Goal: Communication & Community: Answer question/provide support

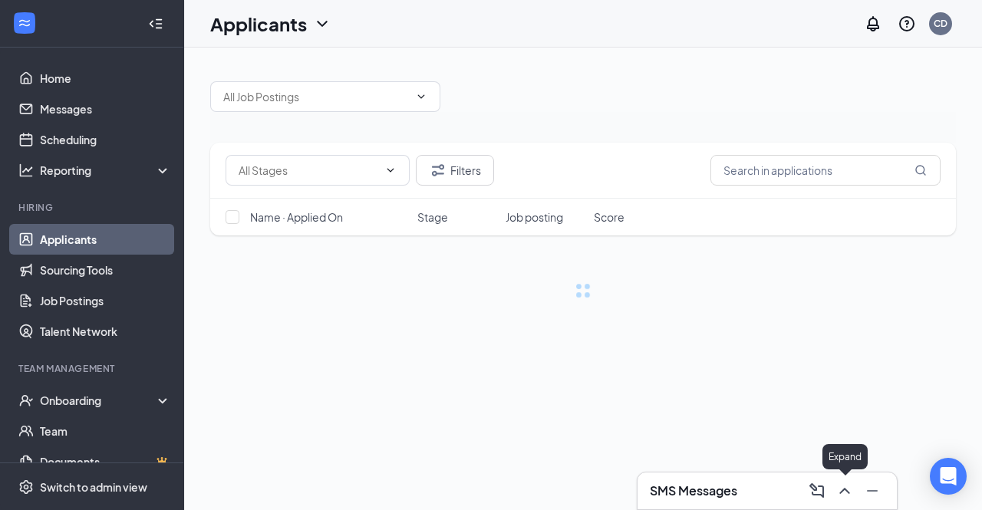
click at [842, 493] on button at bounding box center [845, 491] width 25 height 25
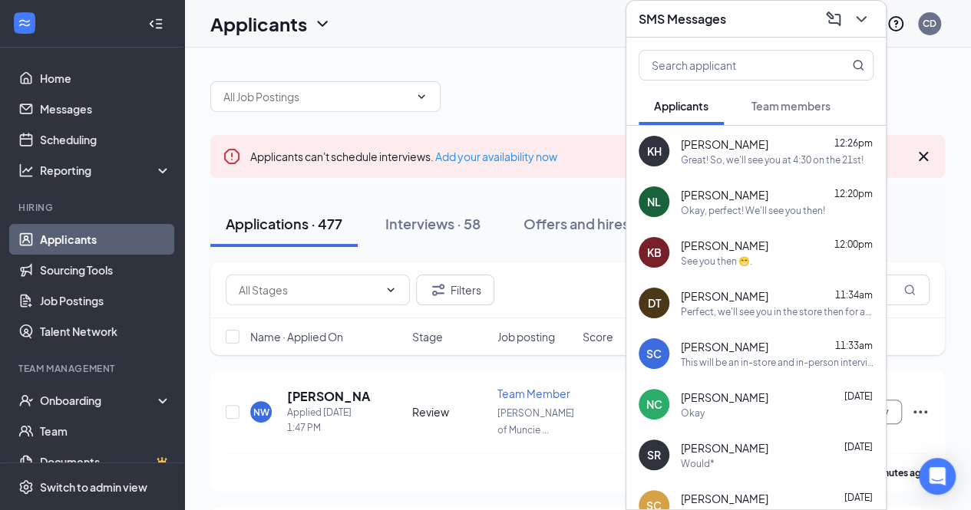
click at [743, 154] on div "Great! So, we'll see you at 4:30 on the 21st!" at bounding box center [772, 159] width 183 height 13
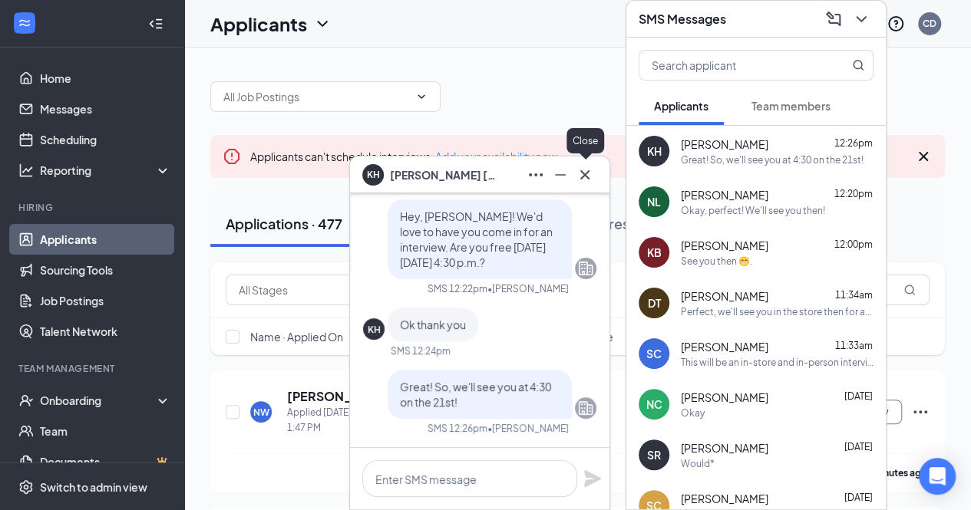
click at [593, 174] on icon "Cross" at bounding box center [584, 175] width 18 height 18
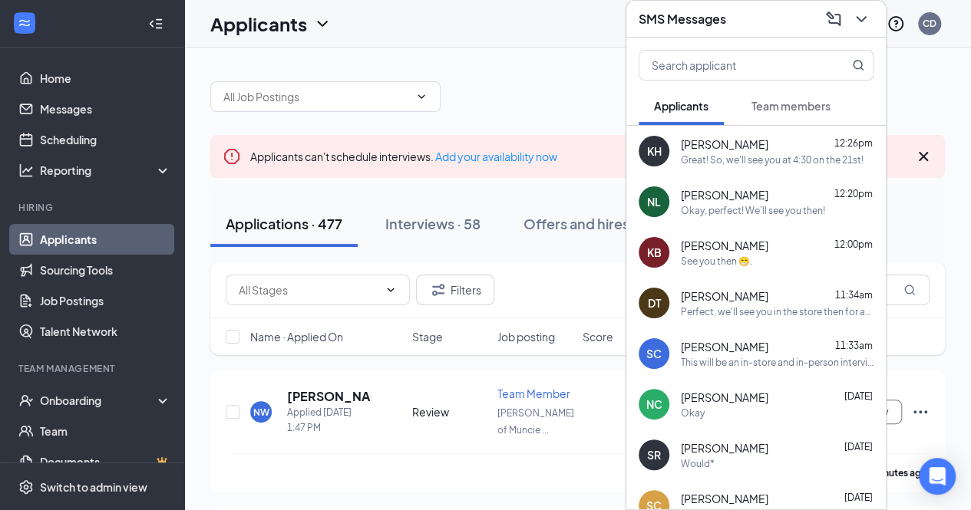
click at [519, 71] on div at bounding box center [577, 89] width 734 height 46
click at [859, 22] on icon "ChevronDown" at bounding box center [861, 19] width 18 height 18
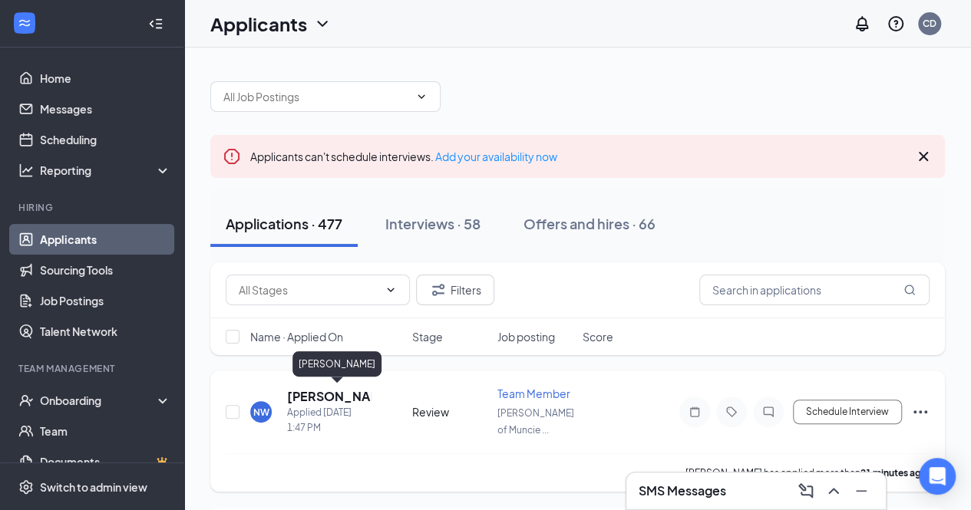
click at [336, 396] on h5 "[PERSON_NAME]" at bounding box center [329, 396] width 84 height 17
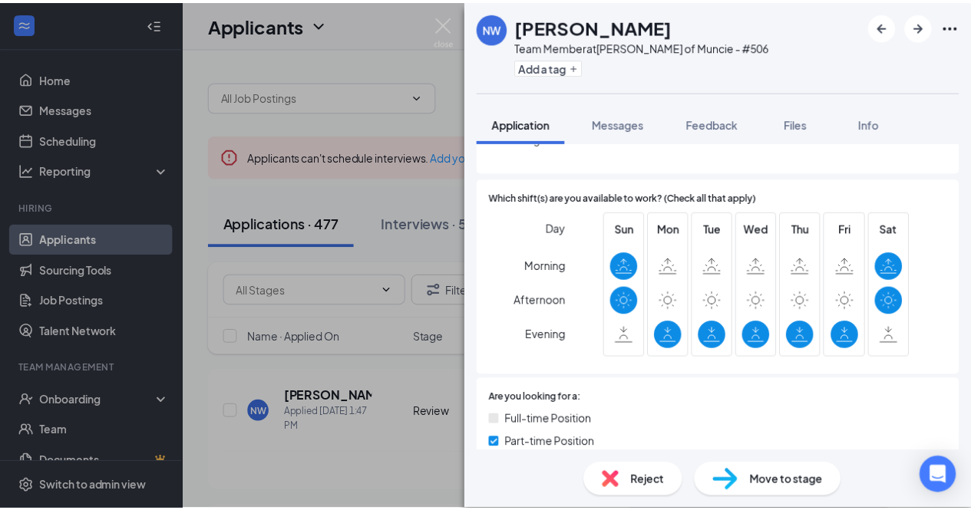
scroll to position [394, 0]
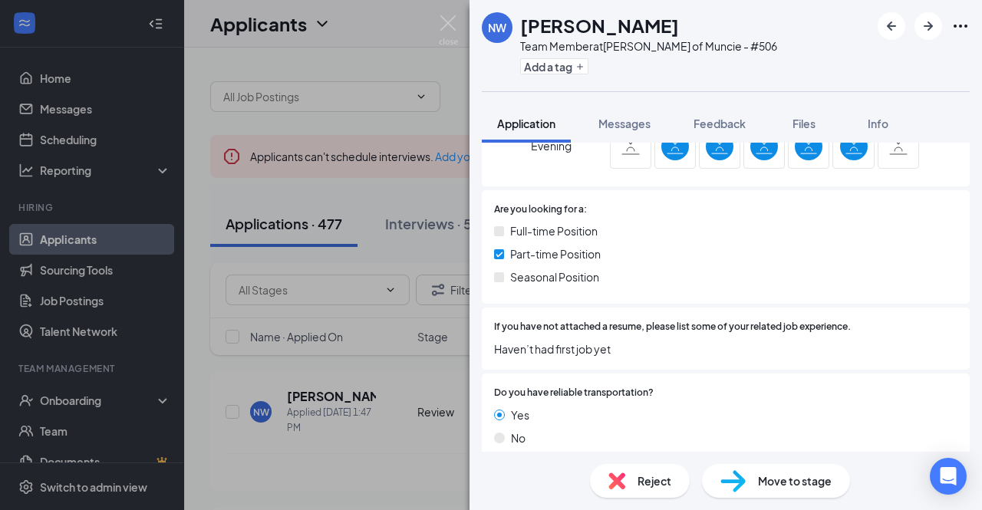
click at [414, 153] on div "NW [PERSON_NAME] Team Member at [PERSON_NAME] of Muncie - #506 Add a tag Applic…" at bounding box center [491, 255] width 982 height 510
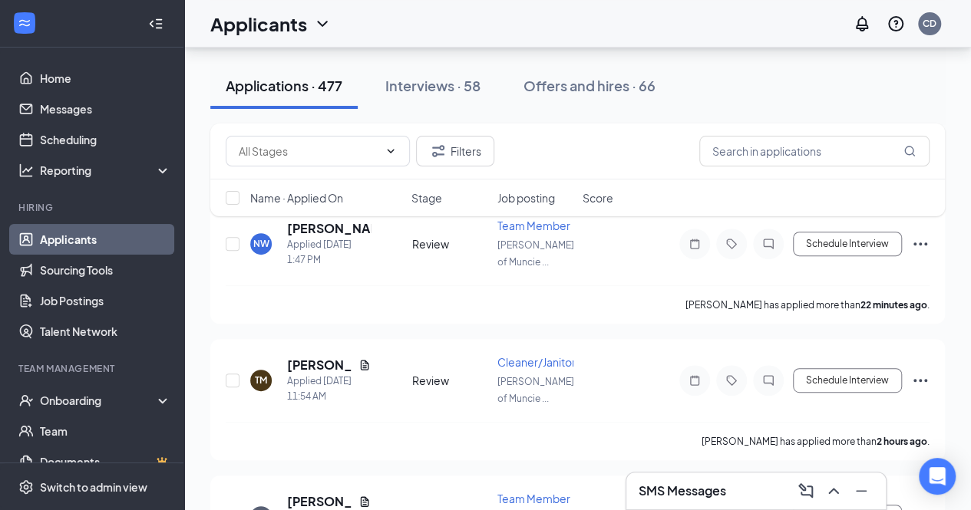
scroll to position [167, 0]
click at [743, 153] on input "text" at bounding box center [814, 151] width 230 height 31
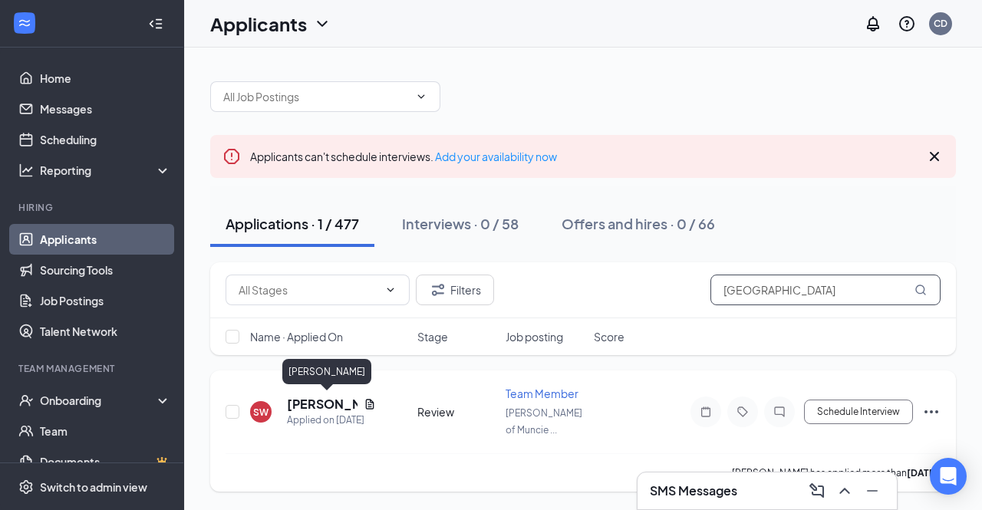
type input "[GEOGRAPHIC_DATA]"
click at [321, 394] on div "SW [PERSON_NAME] Applied on [DATE] Review Team Member [PERSON_NAME] of [GEOGRAP…" at bounding box center [583, 420] width 715 height 68
click at [307, 405] on h5 "[PERSON_NAME]" at bounding box center [322, 404] width 71 height 17
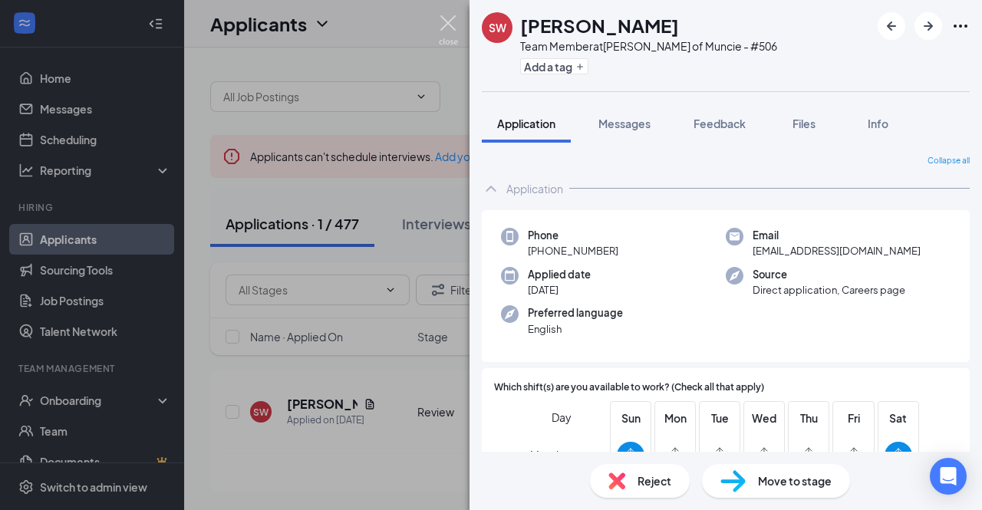
click at [456, 28] on img at bounding box center [448, 30] width 19 height 30
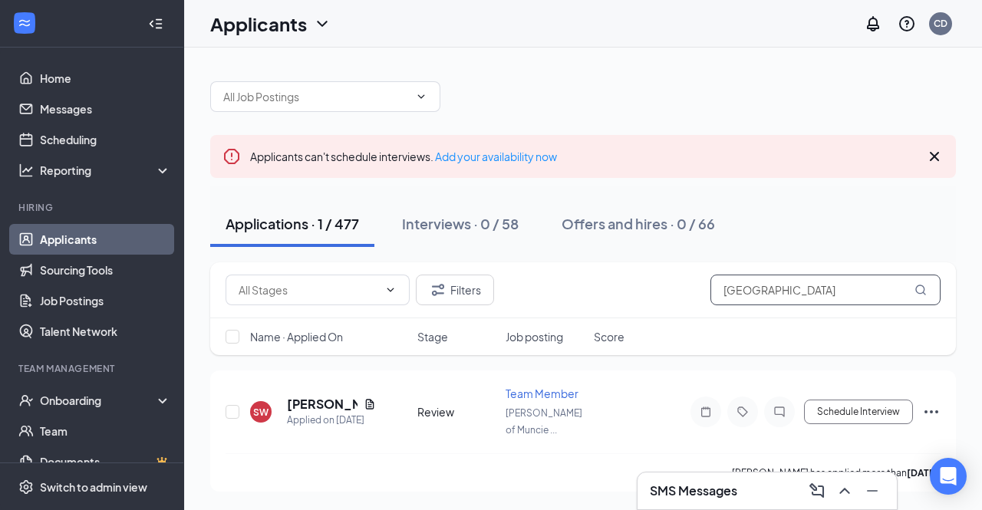
click at [769, 295] on input "[GEOGRAPHIC_DATA]" at bounding box center [826, 290] width 230 height 31
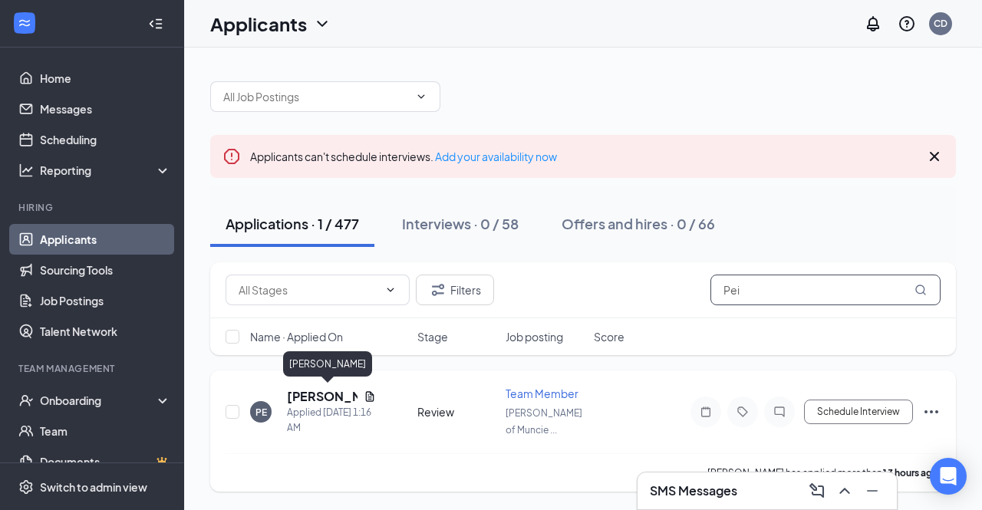
type input "Pei"
click at [298, 394] on h5 "[PERSON_NAME]" at bounding box center [322, 396] width 71 height 17
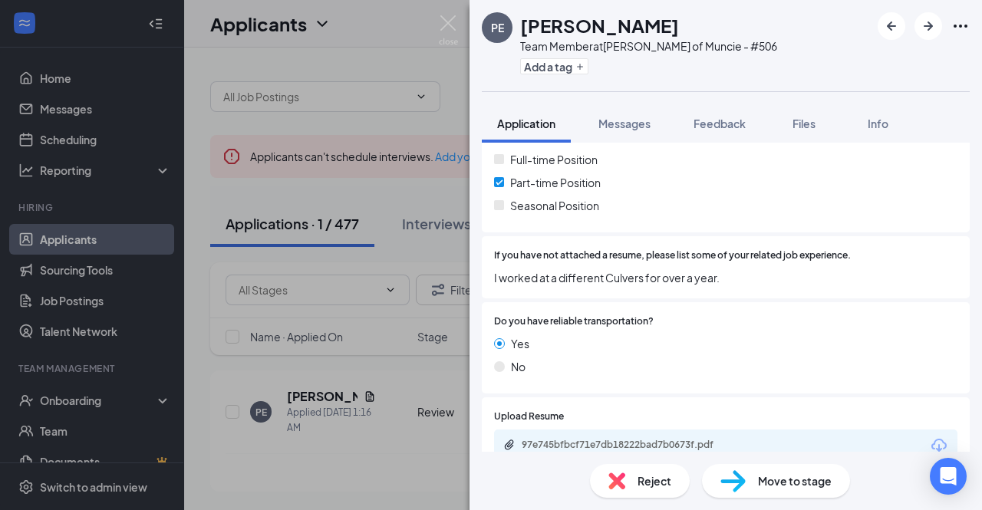
scroll to position [478, 0]
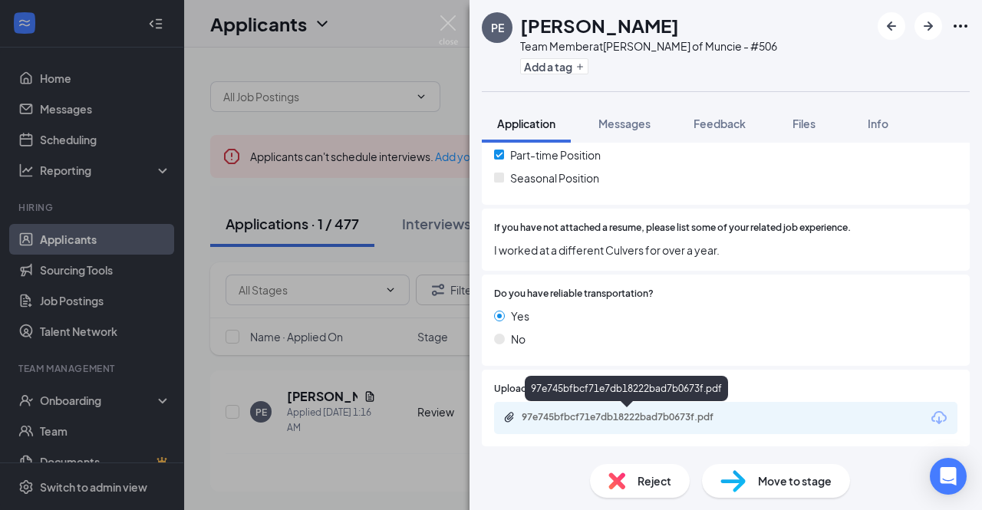
click at [606, 413] on div "97e745bfbcf71e7db18222bad7b0673f.pdf" at bounding box center [629, 417] width 215 height 12
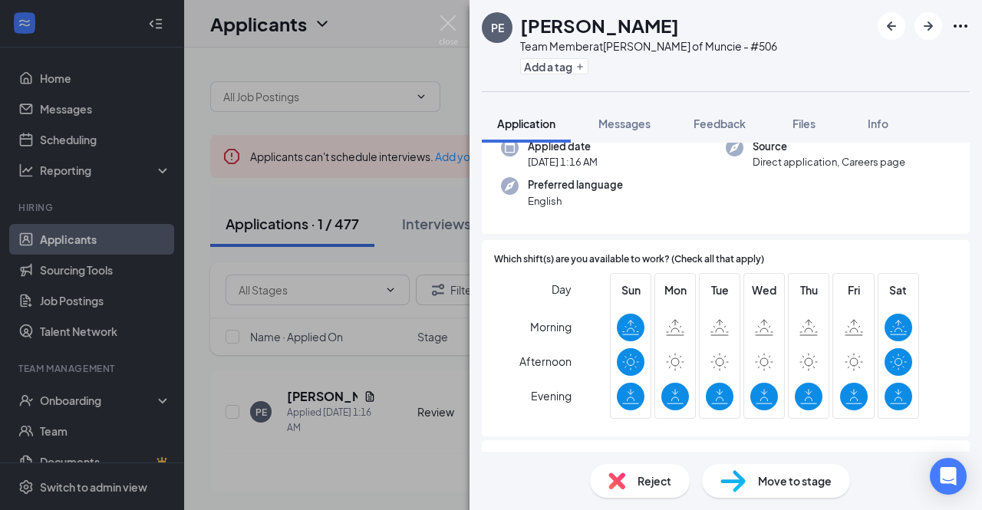
scroll to position [0, 0]
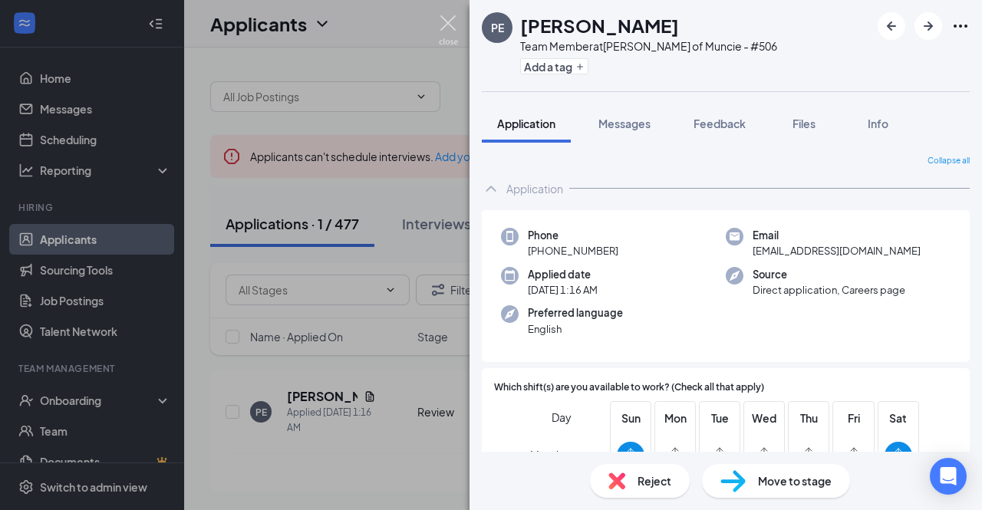
click at [448, 17] on img at bounding box center [448, 30] width 19 height 30
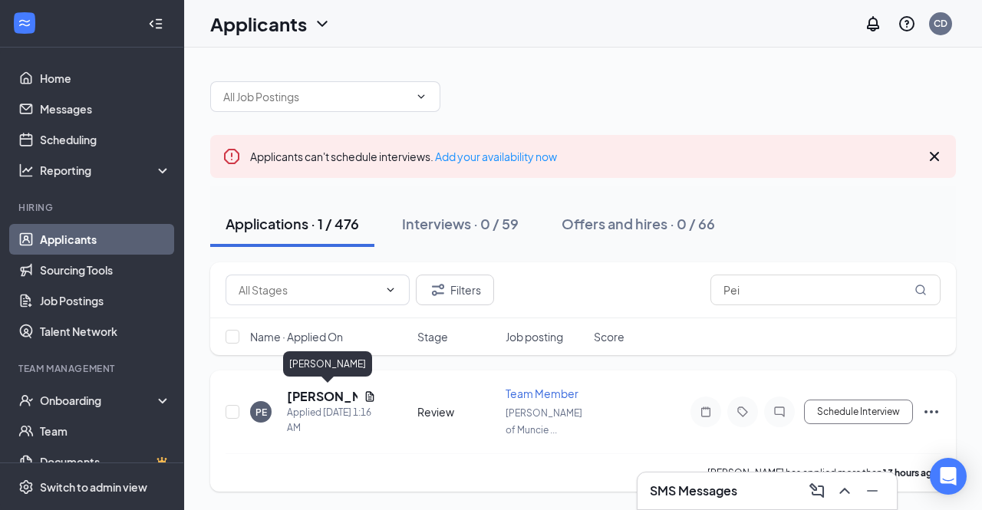
click at [304, 388] on h5 "[PERSON_NAME]" at bounding box center [322, 396] width 71 height 17
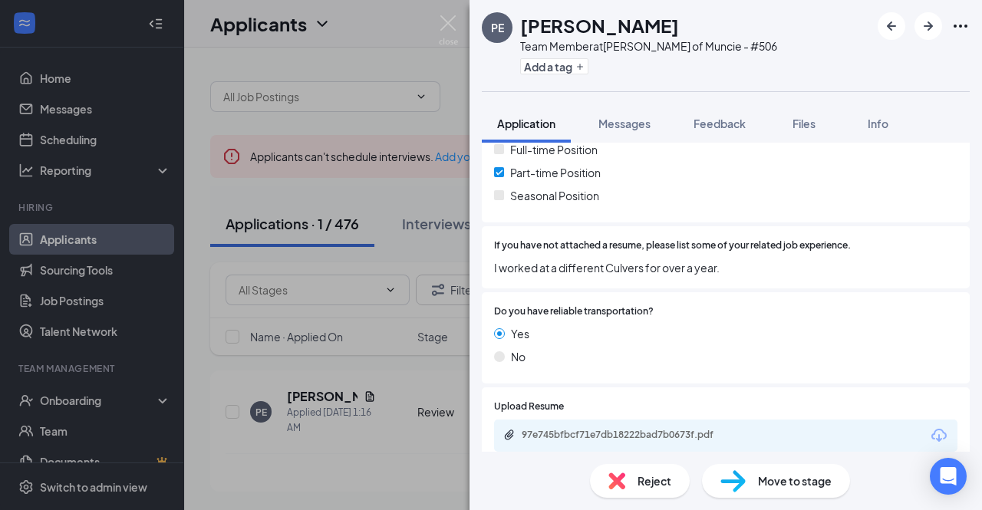
scroll to position [478, 0]
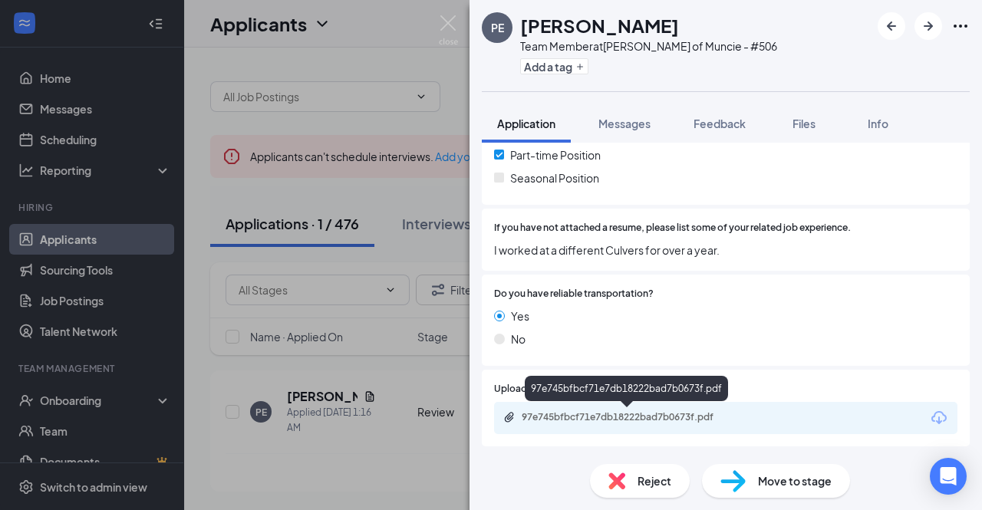
click at [590, 420] on div "97e745bfbcf71e7db18222bad7b0673f.pdf" at bounding box center [629, 417] width 215 height 12
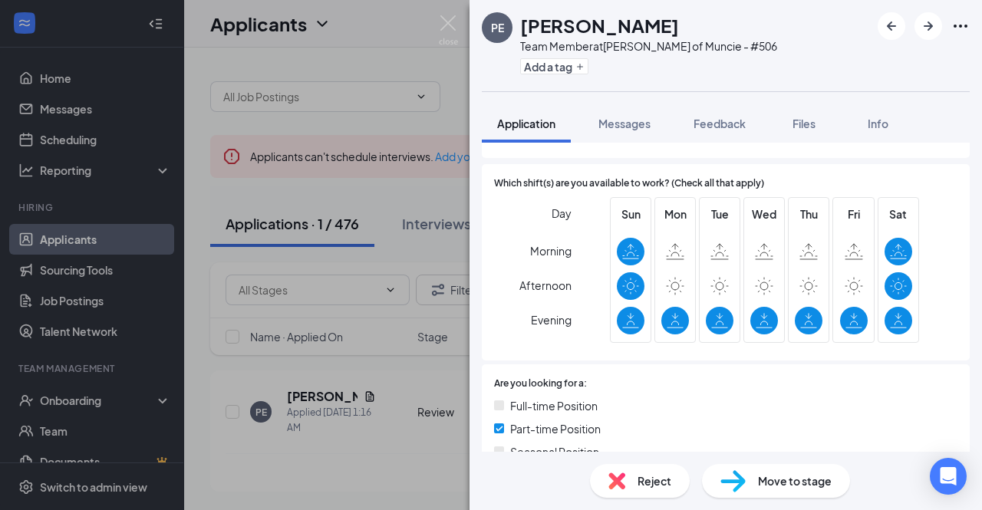
scroll to position [205, 0]
drag, startPoint x: 629, startPoint y: 194, endPoint x: 752, endPoint y: 347, distance: 195.9
click at [752, 347] on div "Which shift(s) are you available to work? (Check all that apply) Day Morning Af…" at bounding box center [725, 262] width 463 height 172
click at [752, 347] on div "Sun Mon Tue Wed Thu Fri Sat" at bounding box center [764, 271] width 309 height 151
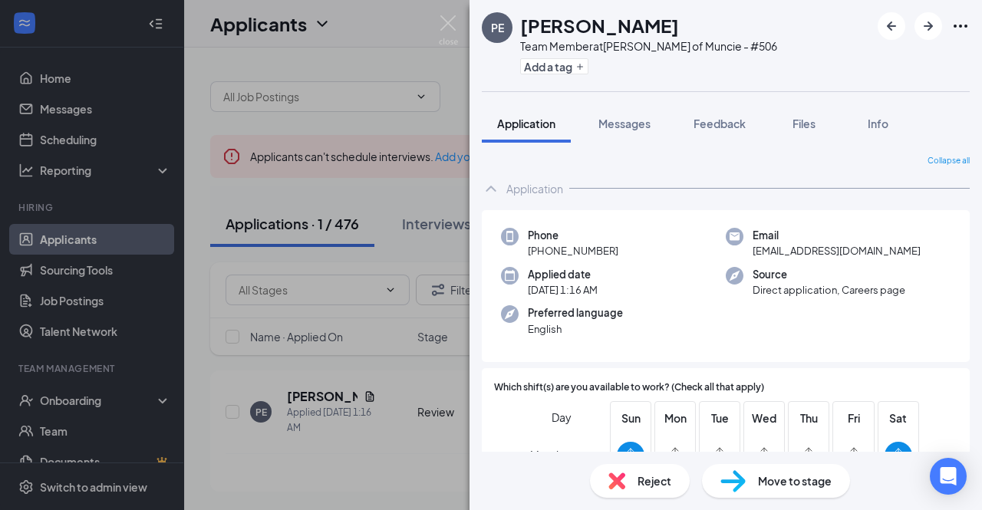
scroll to position [478, 0]
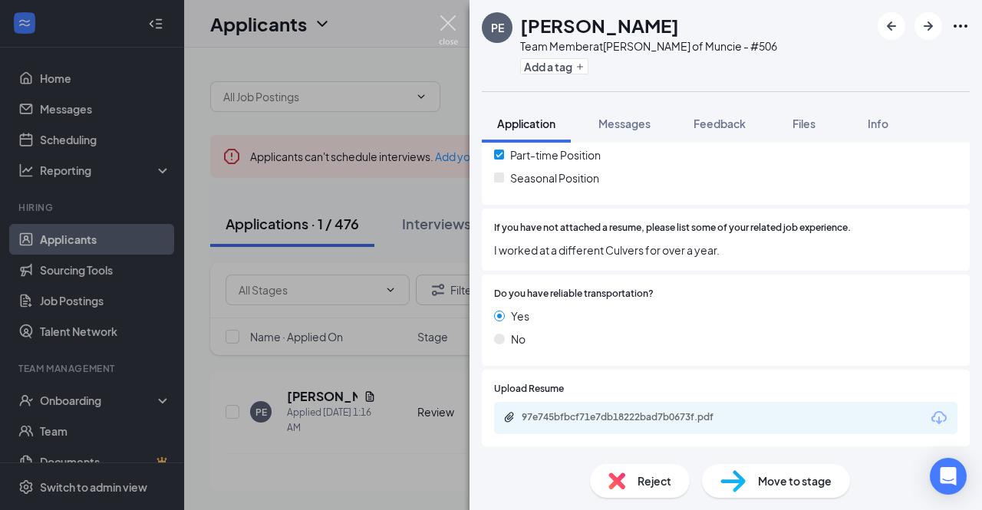
click at [448, 28] on img at bounding box center [448, 30] width 19 height 30
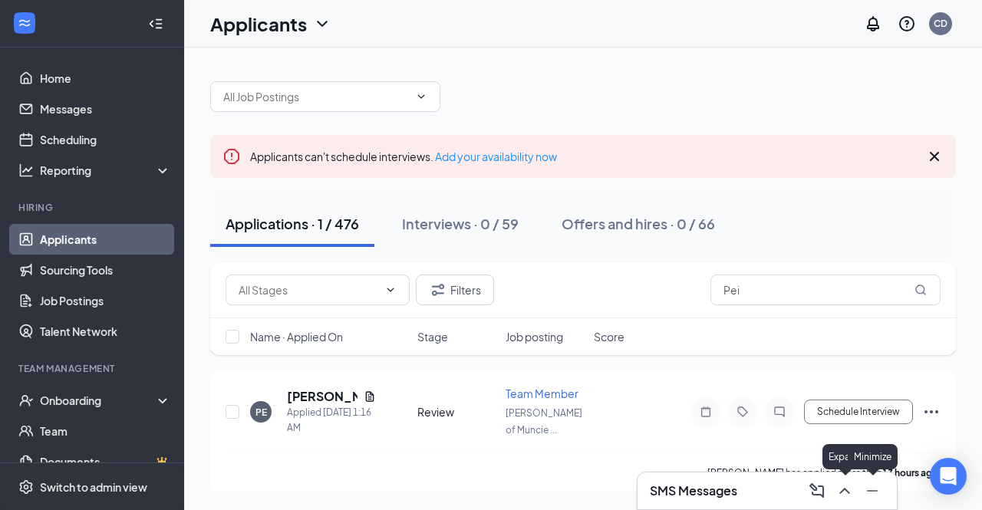
click at [848, 486] on icon "ChevronUp" at bounding box center [845, 491] width 18 height 18
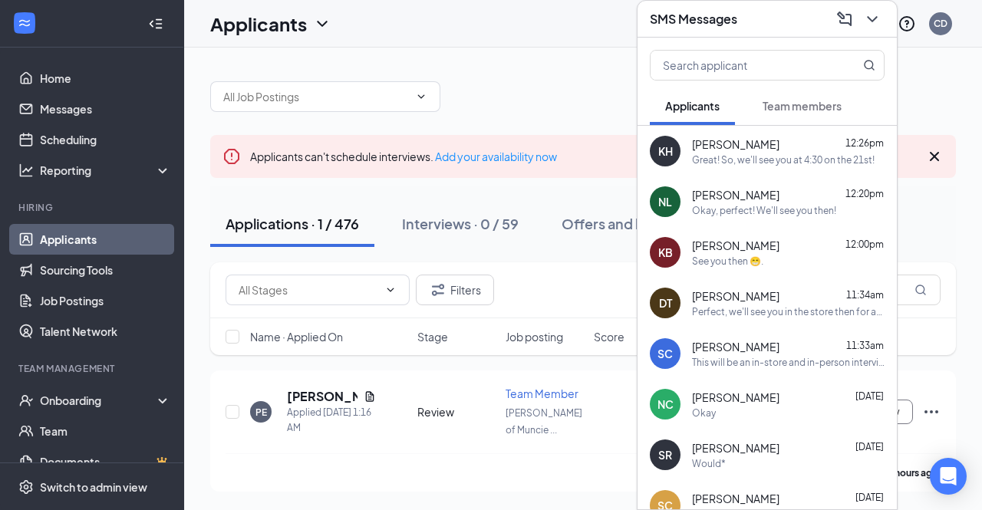
click at [780, 205] on div "Okay, perfect! We'll see you then!" at bounding box center [764, 210] width 144 height 13
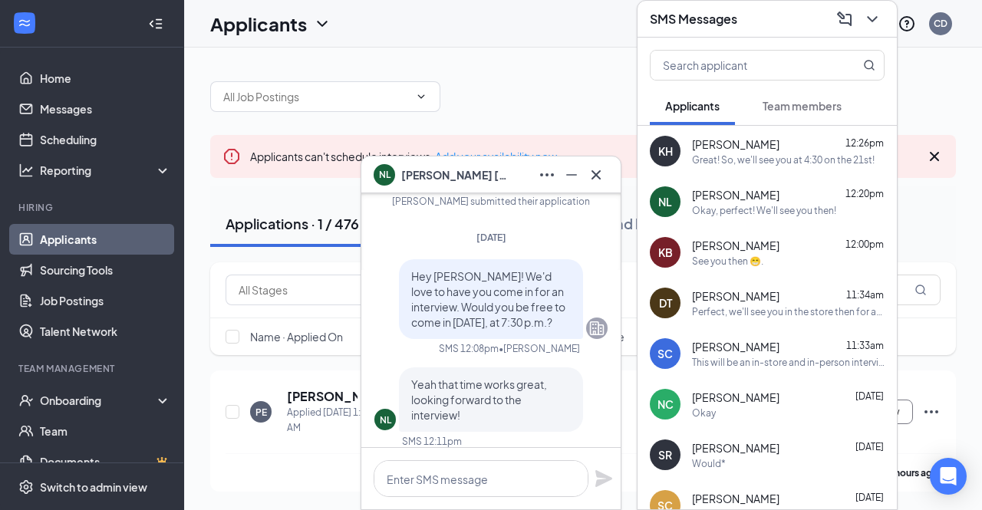
scroll to position [-91, 0]
click at [591, 176] on icon "Cross" at bounding box center [596, 175] width 18 height 18
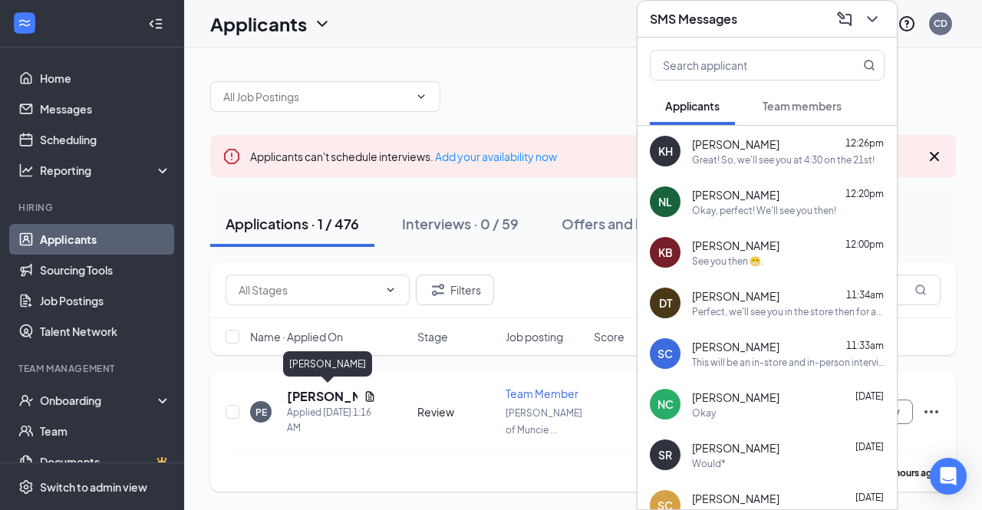
click at [305, 400] on h5 "[PERSON_NAME]" at bounding box center [322, 396] width 71 height 17
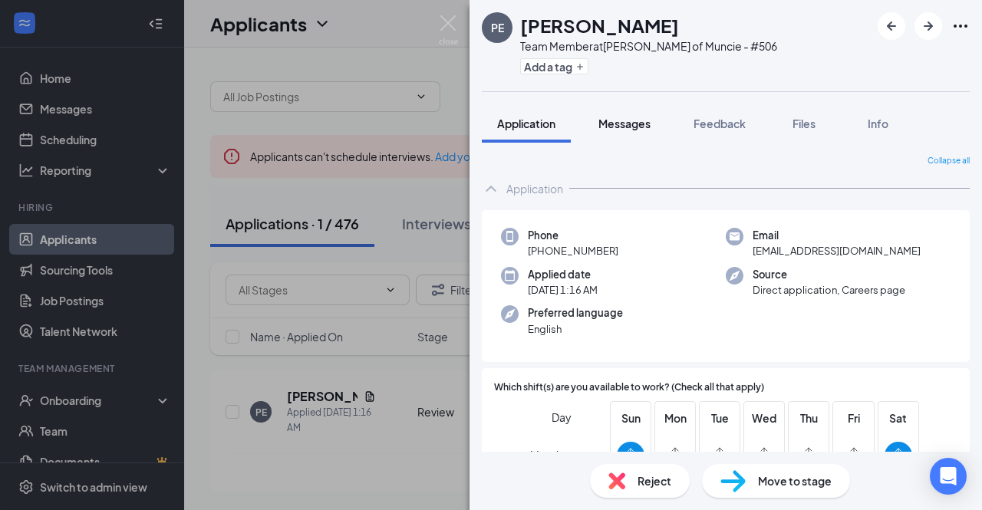
click at [638, 124] on span "Messages" at bounding box center [624, 124] width 52 height 14
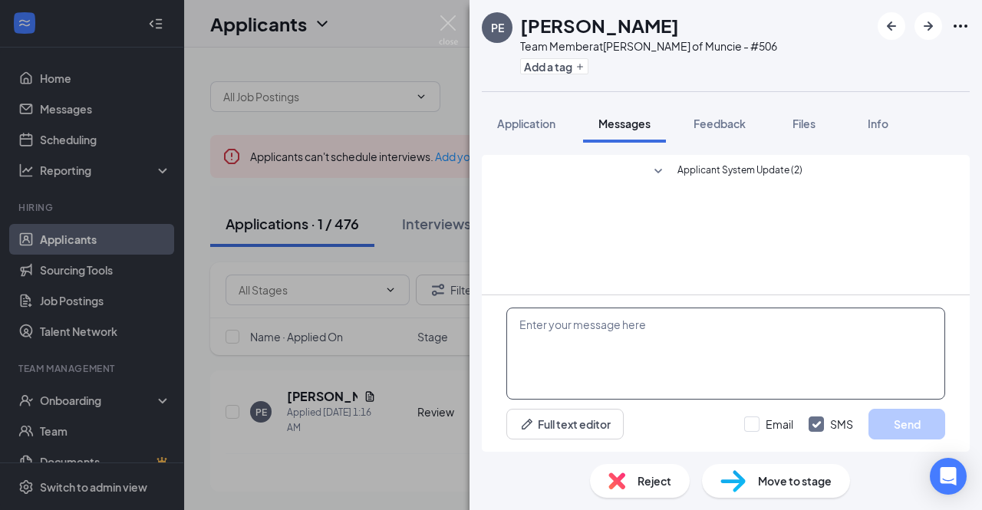
click at [607, 331] on textarea at bounding box center [725, 354] width 439 height 92
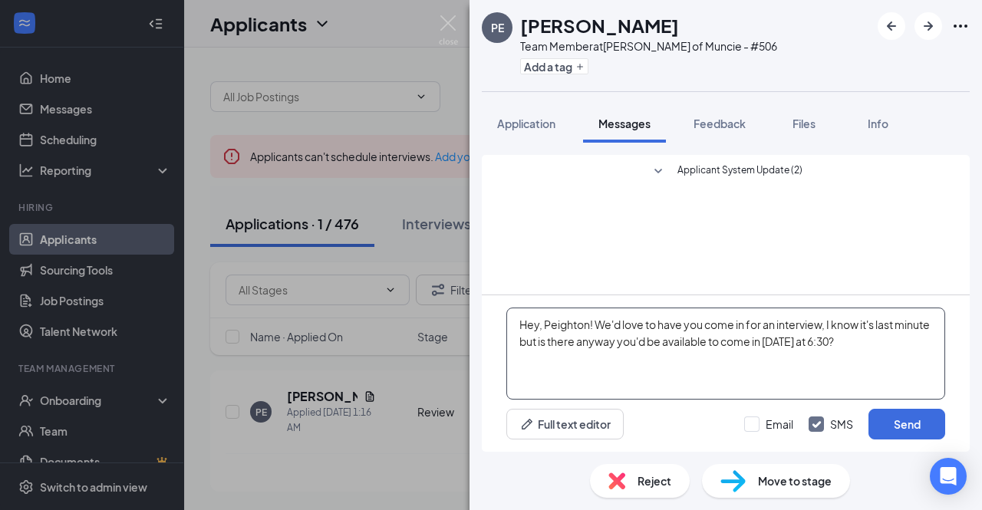
click at [853, 343] on textarea "Hey, Peighton! We'd love to have you come in for an interview, I know it's last…" at bounding box center [725, 354] width 439 height 92
click at [910, 351] on textarea "Hey, Peighton! We'd love to have you come in for an interview, I know it's last…" at bounding box center [725, 354] width 439 height 92
click at [628, 348] on textarea "Hey, Peighton! We'd love to have you come in for an interview, I know it's last…" at bounding box center [725, 354] width 439 height 92
click at [812, 324] on textarea "Hey, Peighton! We'd love to have you come in for an interview, I know it's last…" at bounding box center [725, 354] width 439 height 92
click at [889, 325] on textarea "Hey, Peighton! We'd love to have you come in for an interview. I know it's last…" at bounding box center [725, 354] width 439 height 92
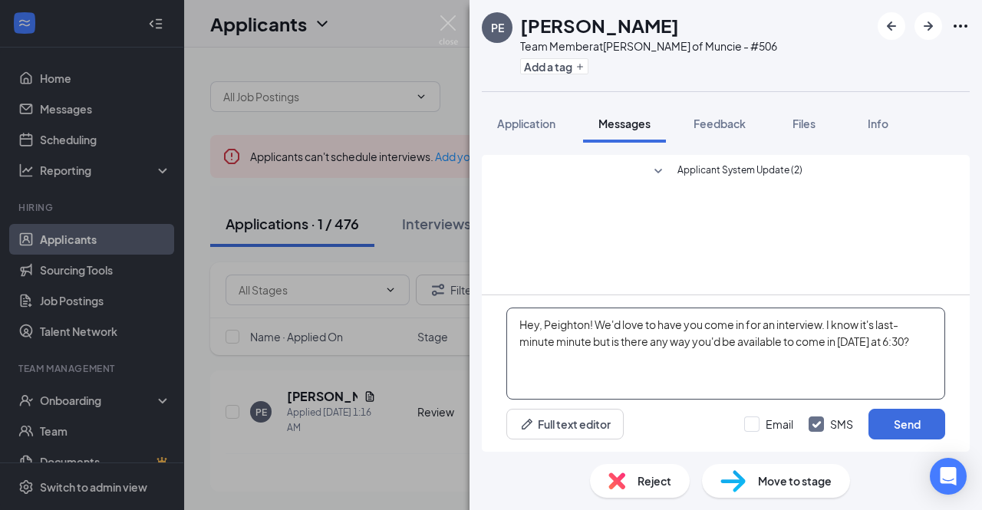
click at [718, 369] on textarea "Hey, Peighton! We'd love to have you come in for an interview. I know it's last…" at bounding box center [725, 354] width 439 height 92
click at [632, 350] on textarea "Hey, Peighton! We'd love to have you come in for an interview. I know it's last…" at bounding box center [725, 354] width 439 height 92
click at [677, 364] on textarea "Hey, Peighton! We'd love to have you come in for an interview. I know it's last…" at bounding box center [725, 354] width 439 height 92
type textarea "Hey, Peighton! We'd love to have you come in for an interview. I know it's last…"
click at [895, 420] on button "Send" at bounding box center [907, 424] width 77 height 31
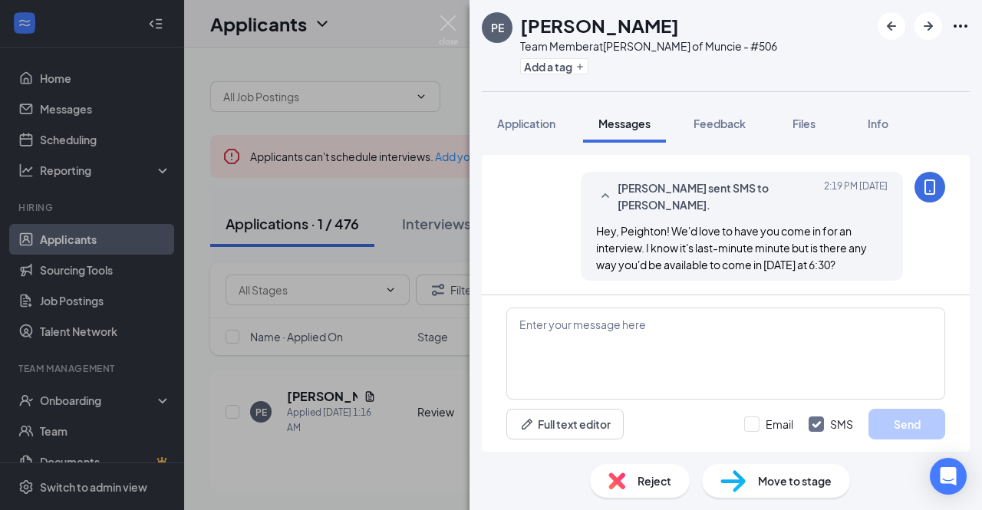
scroll to position [35, 0]
click at [458, 23] on div "PE Peighton [PERSON_NAME] Team Member at [PERSON_NAME] of Muncie - #506 Add a t…" at bounding box center [491, 255] width 982 height 510
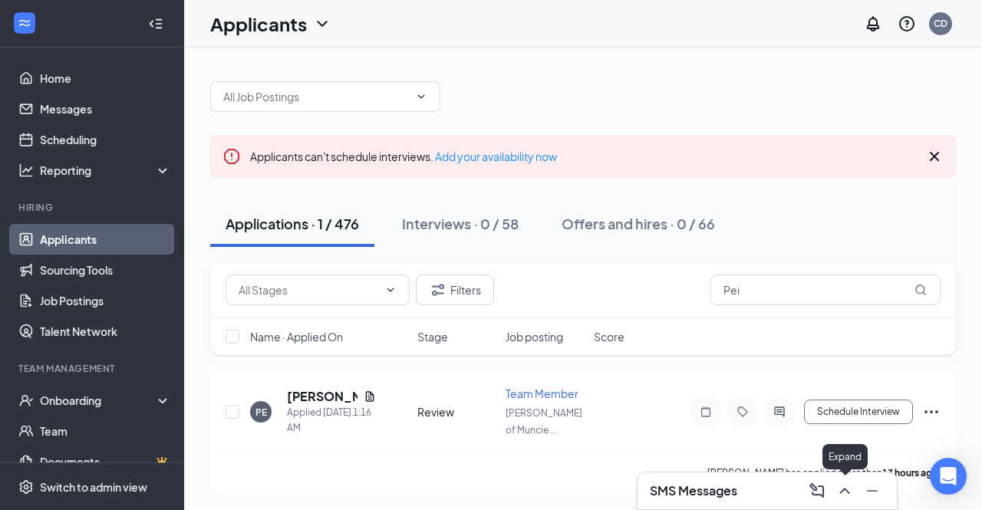
click at [835, 483] on button at bounding box center [845, 491] width 25 height 25
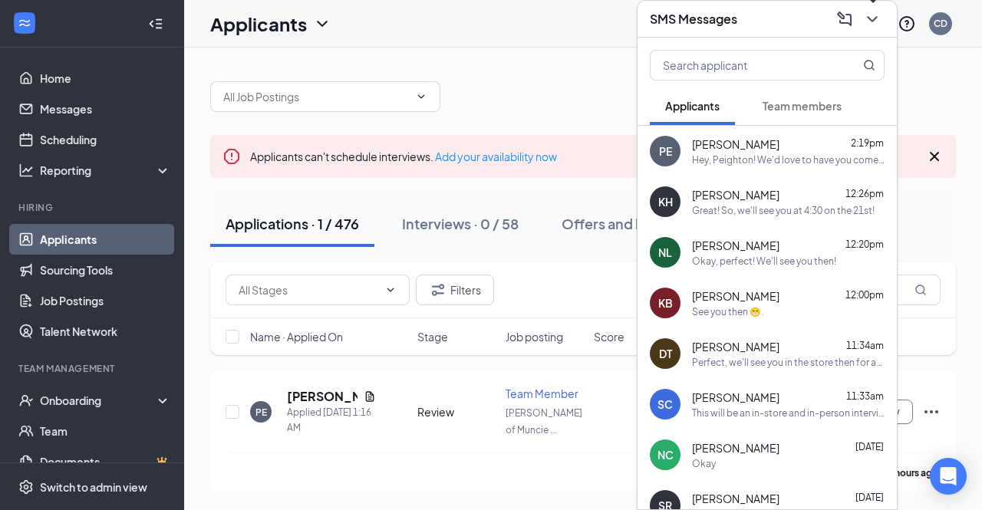
click at [871, 21] on icon "ChevronDown" at bounding box center [872, 19] width 18 height 18
